Goal: Task Accomplishment & Management: Manage account settings

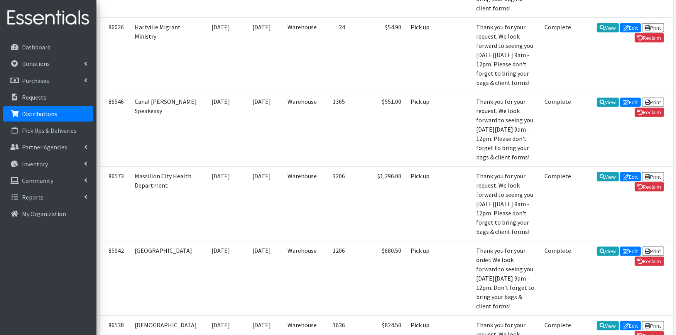
scroll to position [515, 0]
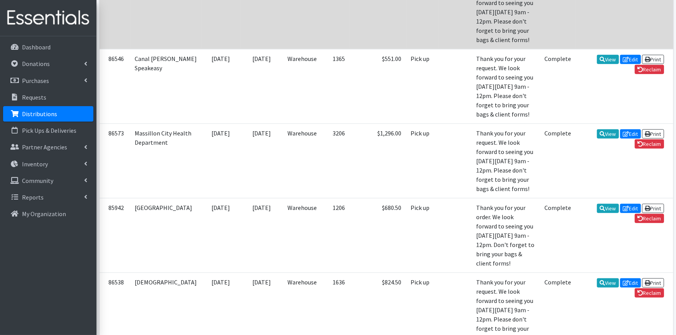
click at [653, 49] on td "View Edit Print Reclaim" at bounding box center [624, 12] width 97 height 75
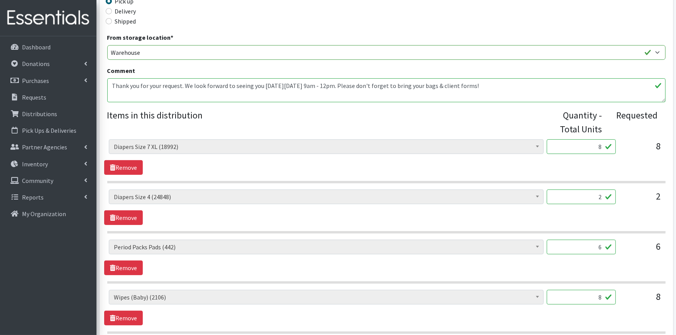
scroll to position [257, 0]
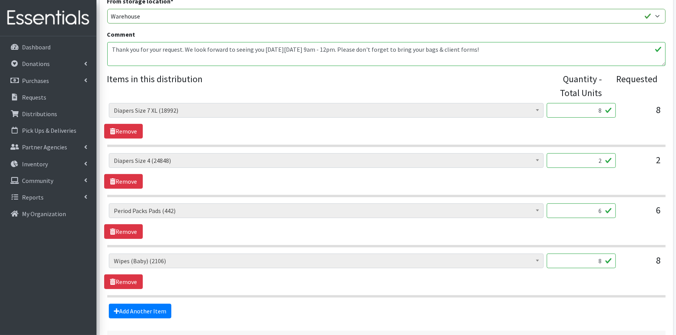
drag, startPoint x: 581, startPoint y: 111, endPoint x: 627, endPoint y: 106, distance: 46.6
click at [627, 106] on div "Adult XXX Large (0) Adult Large (787) Adult XX Large (0) Adult Medium (15) Adul…" at bounding box center [386, 113] width 555 height 21
type input "200"
drag, startPoint x: 593, startPoint y: 163, endPoint x: 611, endPoint y: 158, distance: 19.1
click at [611, 158] on input "2" at bounding box center [581, 160] width 69 height 15
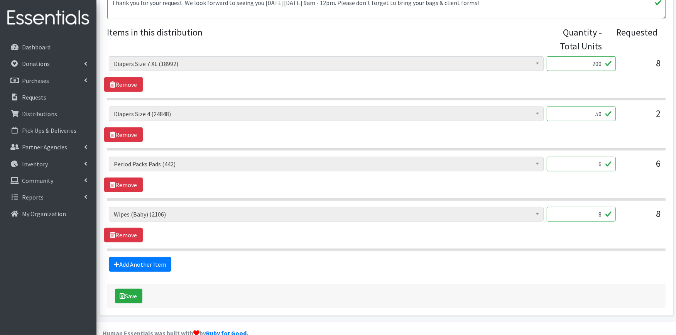
scroll to position [320, 0]
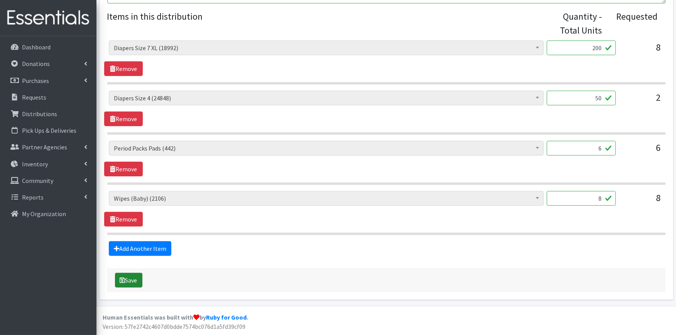
type input "50"
click at [131, 281] on button "Save" at bounding box center [128, 280] width 27 height 15
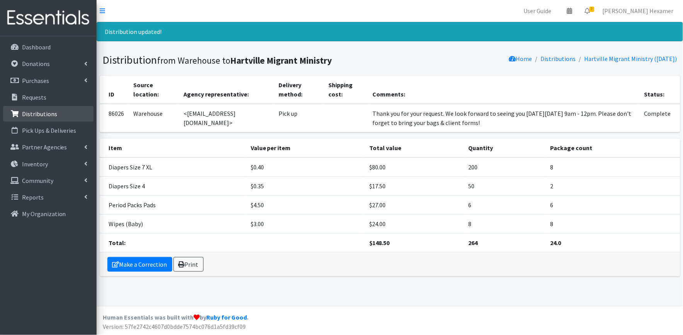
click at [33, 114] on p "Distributions" at bounding box center [39, 114] width 35 height 8
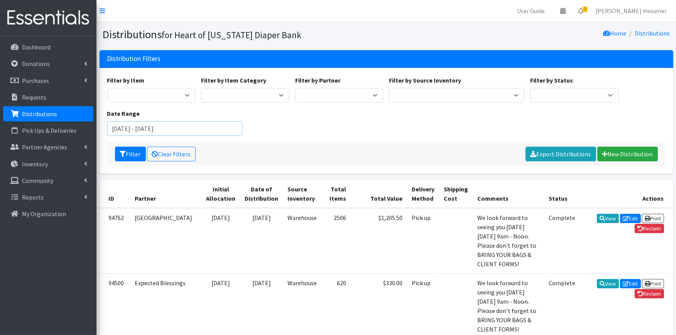
click at [156, 123] on input "June 11, 2025 - September 11, 2025" at bounding box center [175, 128] width 136 height 15
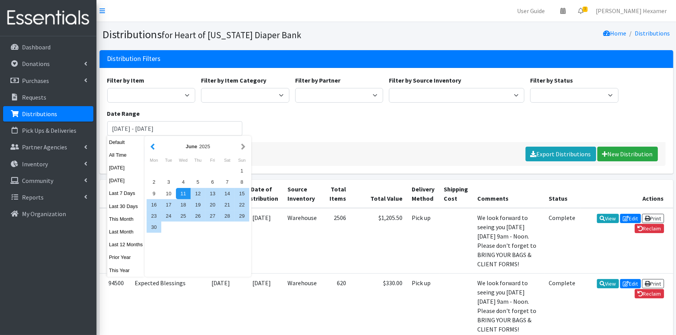
click at [152, 144] on button "button" at bounding box center [153, 147] width 8 height 10
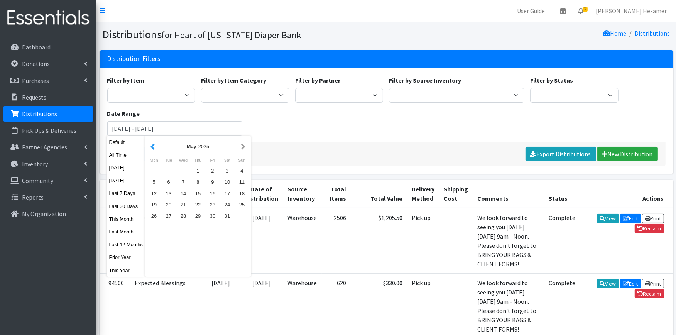
click at [153, 144] on button "button" at bounding box center [153, 147] width 8 height 10
click at [167, 168] on div "1" at bounding box center [168, 170] width 15 height 11
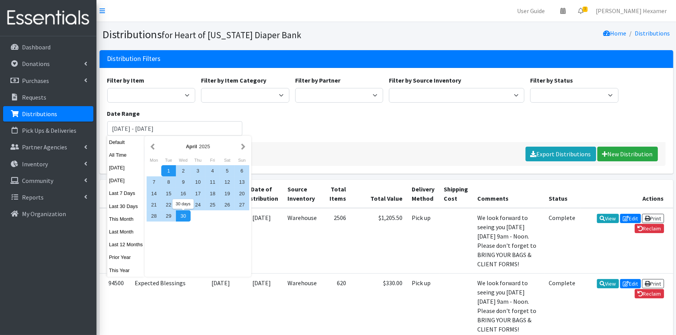
click at [182, 216] on div "30" at bounding box center [183, 215] width 15 height 11
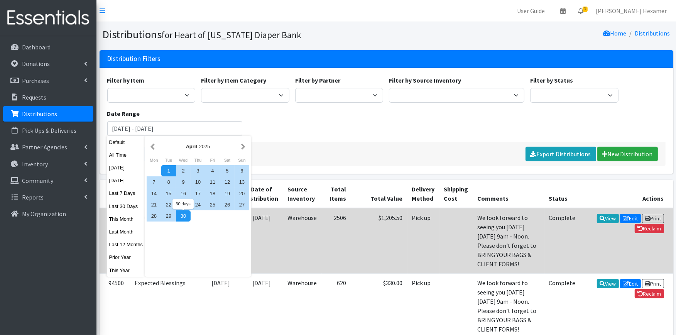
type input "[DATE] - [DATE]"
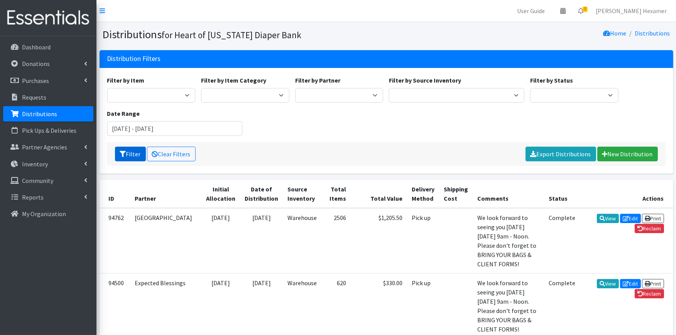
click at [134, 152] on button "Filter" at bounding box center [130, 154] width 31 height 15
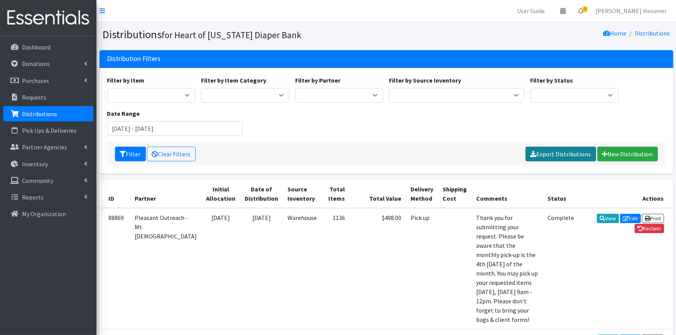
click at [577, 158] on link "Export Distributions" at bounding box center [561, 154] width 71 height 15
